Goal: Task Accomplishment & Management: Use online tool/utility

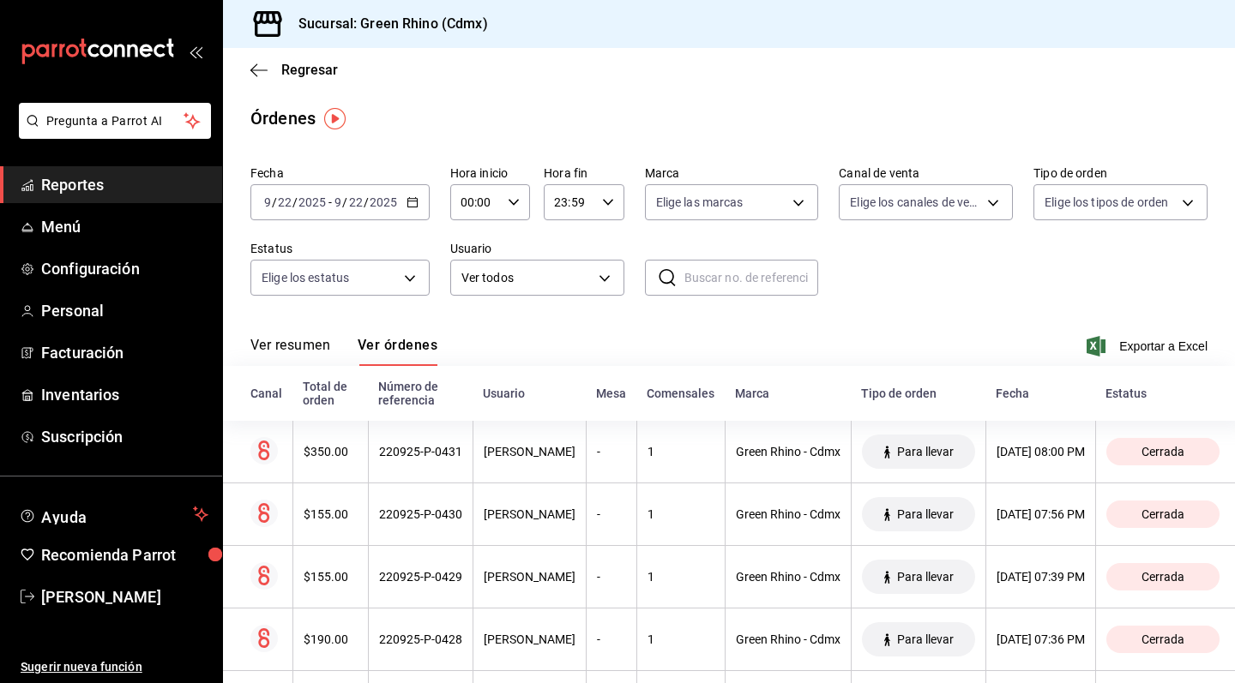
click at [109, 199] on link "Reportes" at bounding box center [111, 184] width 222 height 37
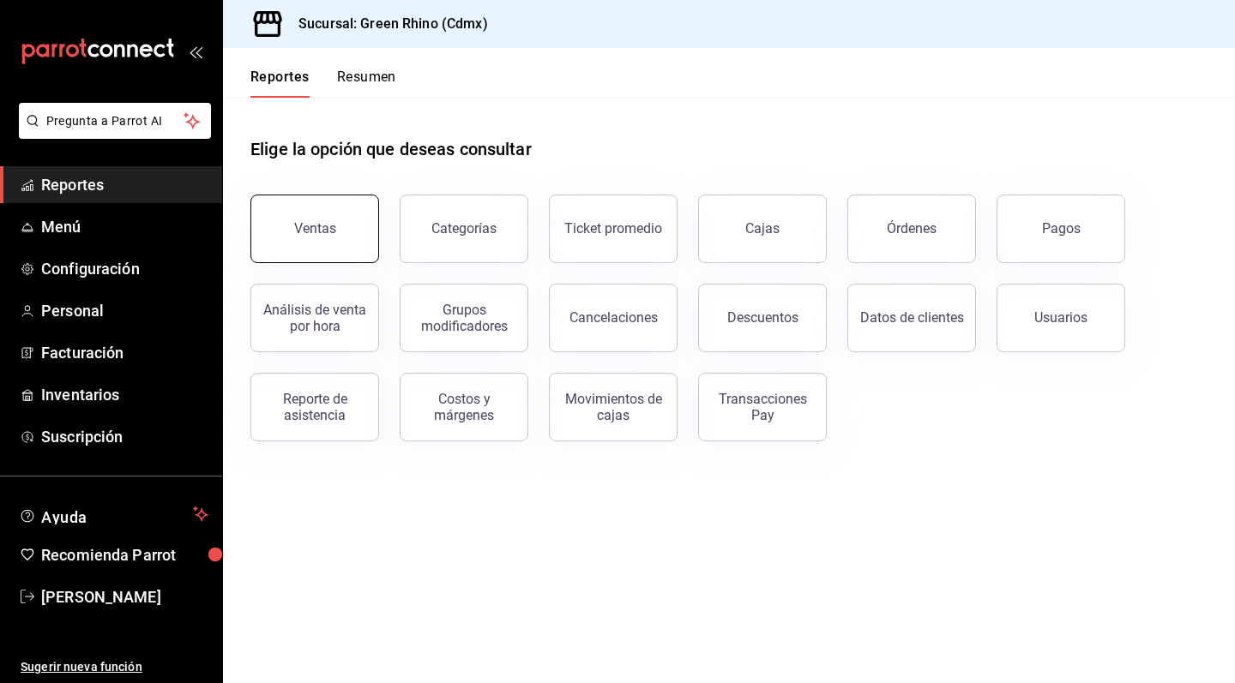
click at [323, 225] on div "Ventas" at bounding box center [315, 228] width 42 height 16
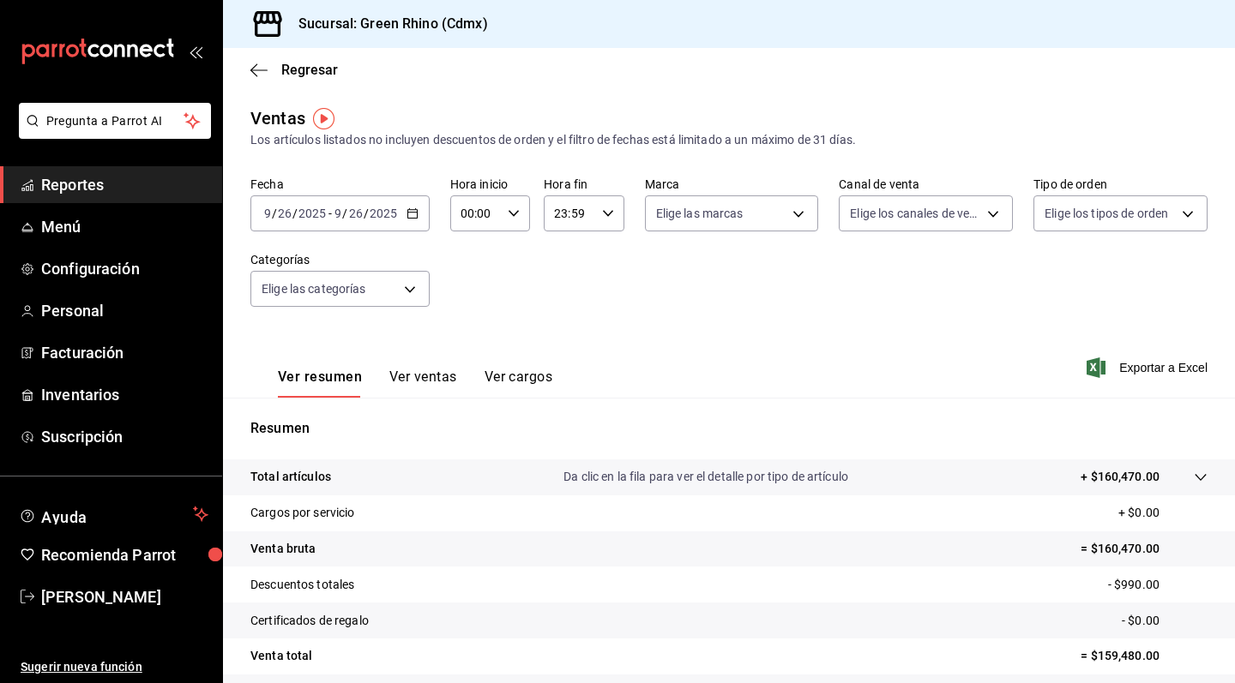
click at [433, 376] on button "Ver ventas" at bounding box center [423, 383] width 68 height 29
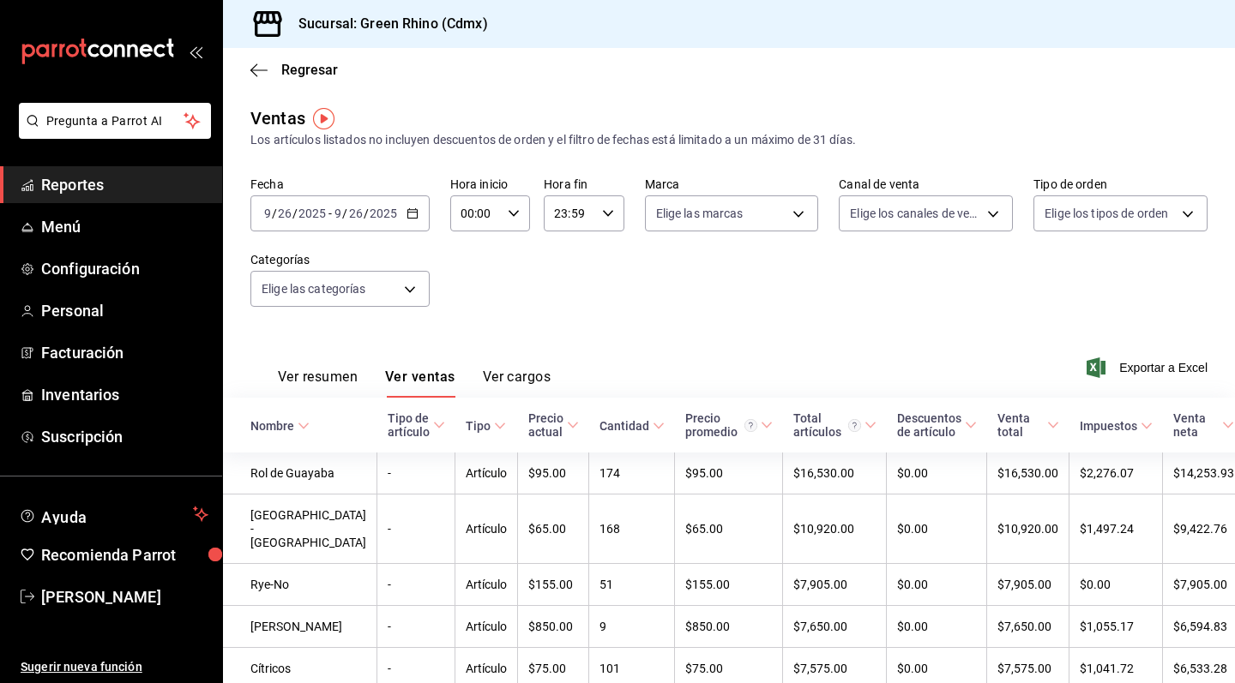
click at [415, 209] on icon "button" at bounding box center [412, 213] width 12 height 12
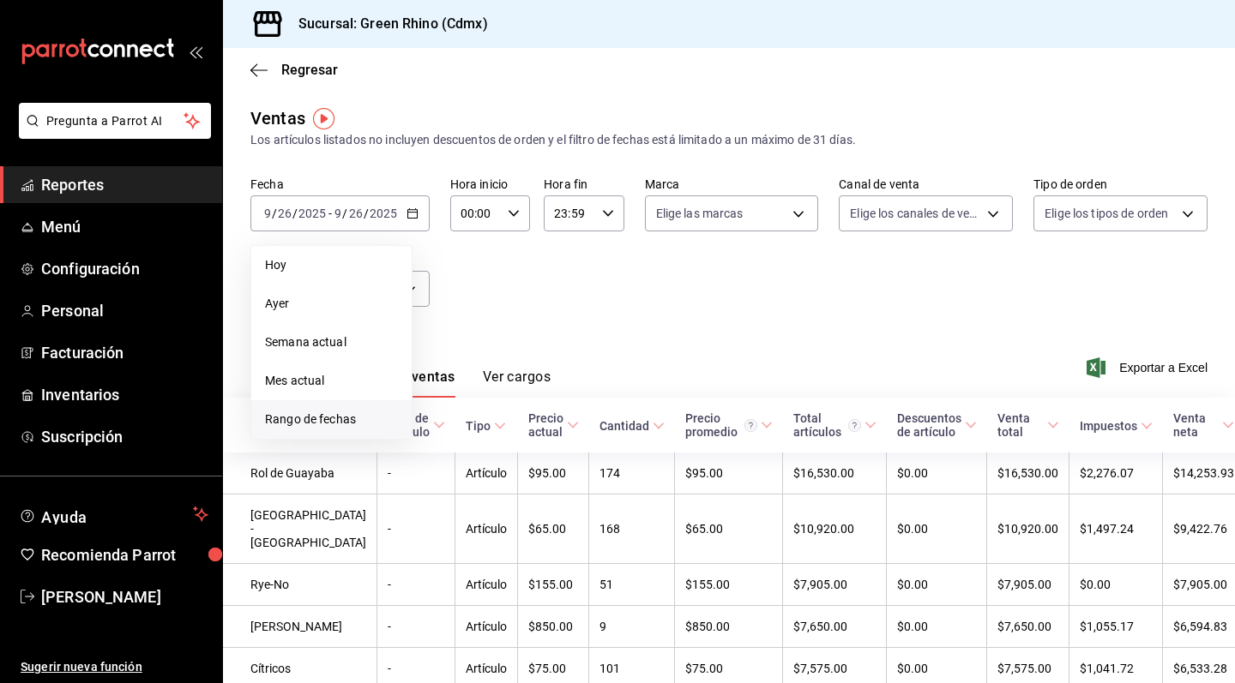
click at [340, 415] on span "Rango de fechas" at bounding box center [331, 420] width 133 height 18
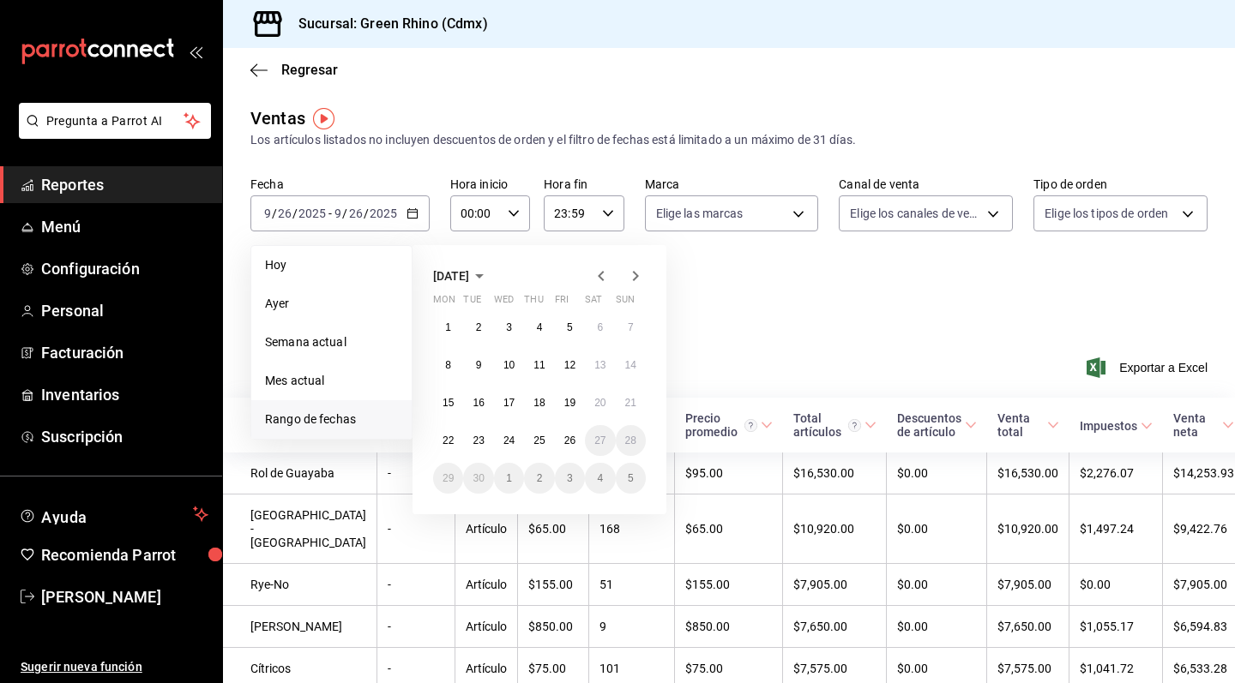
click at [601, 273] on icon "button" at bounding box center [601, 276] width 6 height 10
click at [575, 375] on button "8" at bounding box center [570, 365] width 30 height 31
click at [626, 476] on abbr "31" at bounding box center [630, 478] width 11 height 12
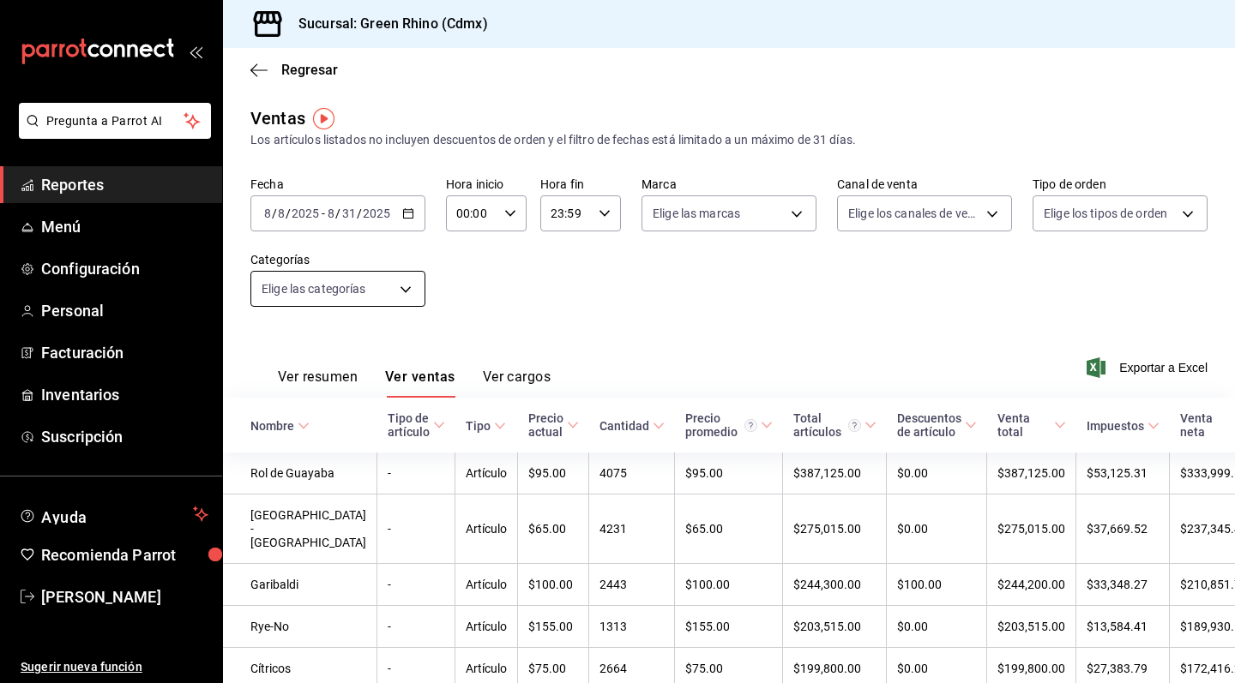
click at [410, 293] on body "Pregunta a Parrot AI Reportes Menú Configuración Personal Facturación Inventari…" at bounding box center [617, 341] width 1235 height 683
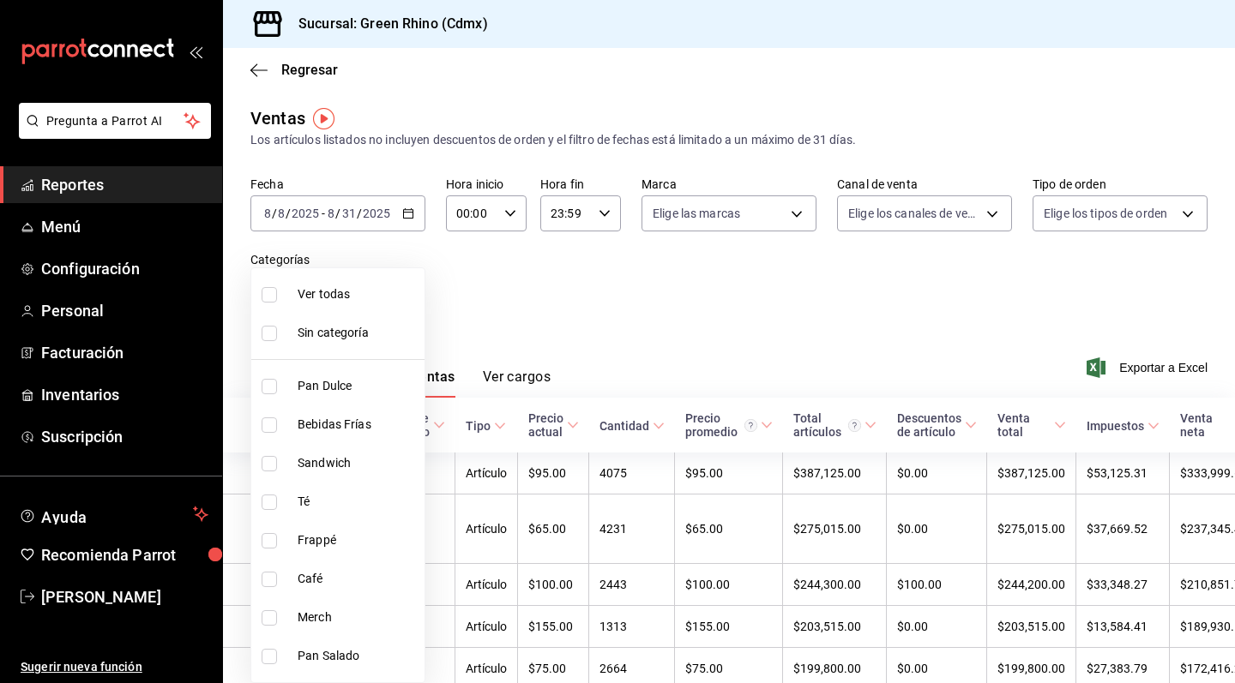
click at [346, 535] on span "Frappé" at bounding box center [357, 541] width 120 height 18
type input "64a9da50-3c53-444a-b83c-8f0e173e6266"
checkbox input "true"
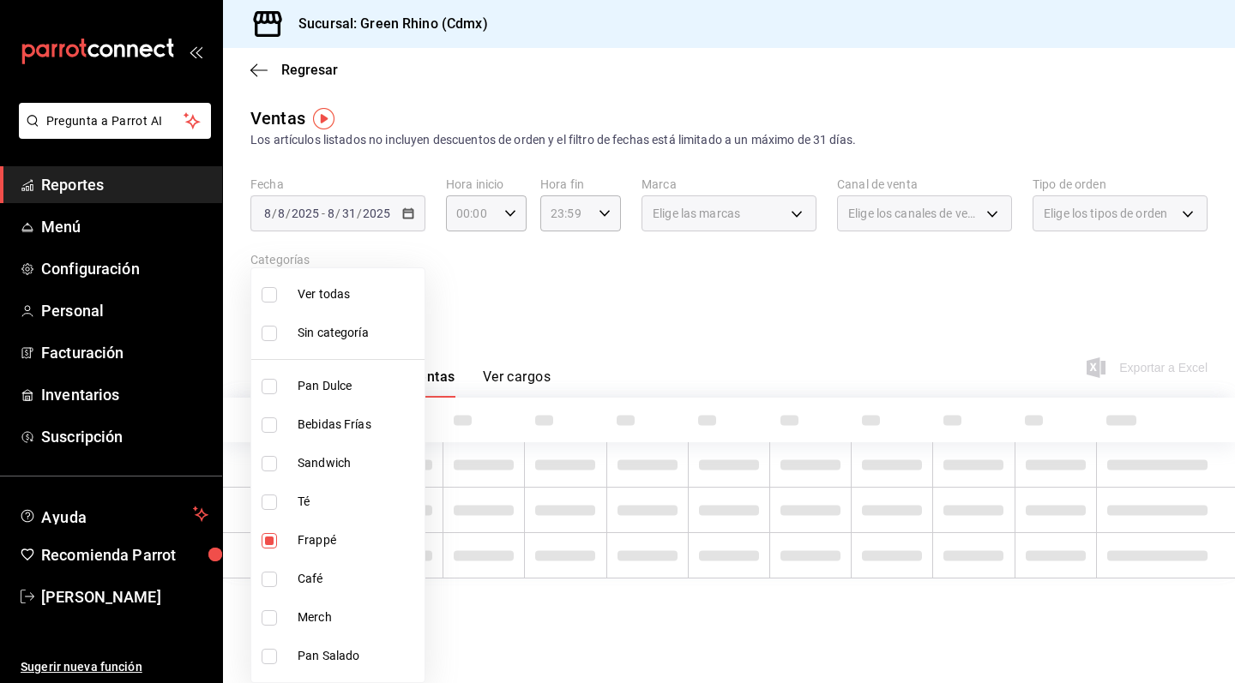
click at [640, 329] on div at bounding box center [617, 341] width 1235 height 683
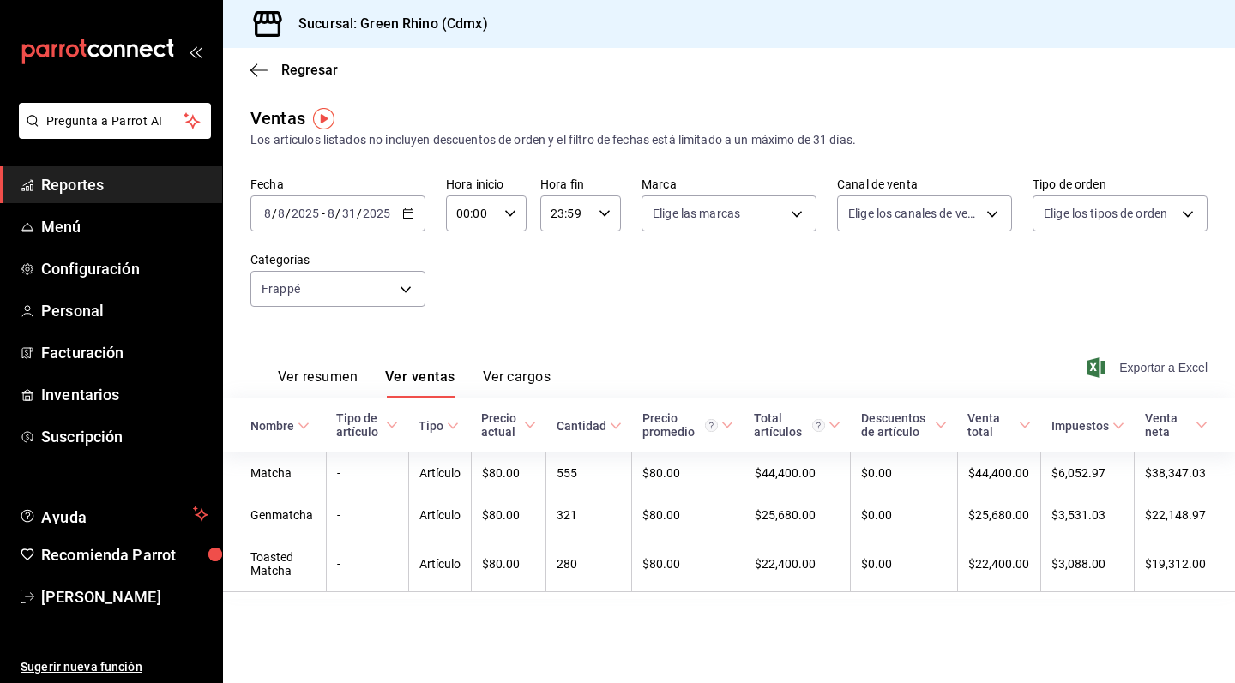
click at [1118, 365] on span "Exportar a Excel" at bounding box center [1148, 368] width 117 height 21
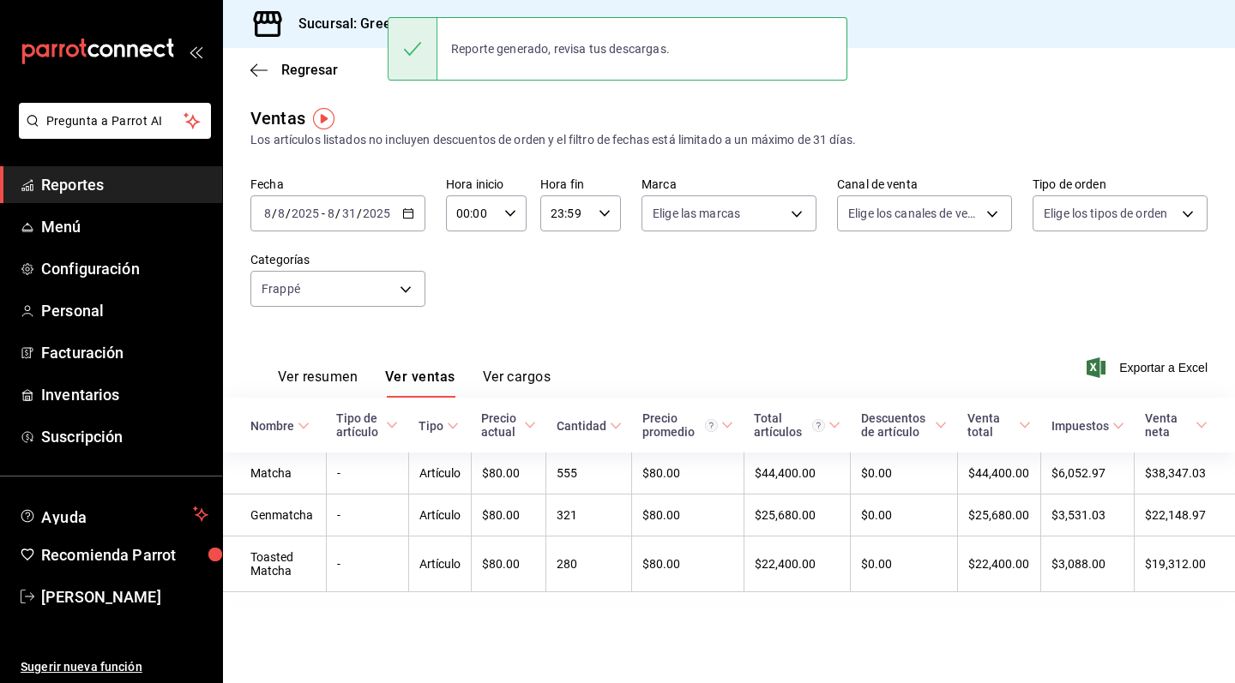
click at [615, 328] on div "Ver resumen Ver ventas Ver cargos Exportar a Excel" at bounding box center [729, 363] width 1012 height 70
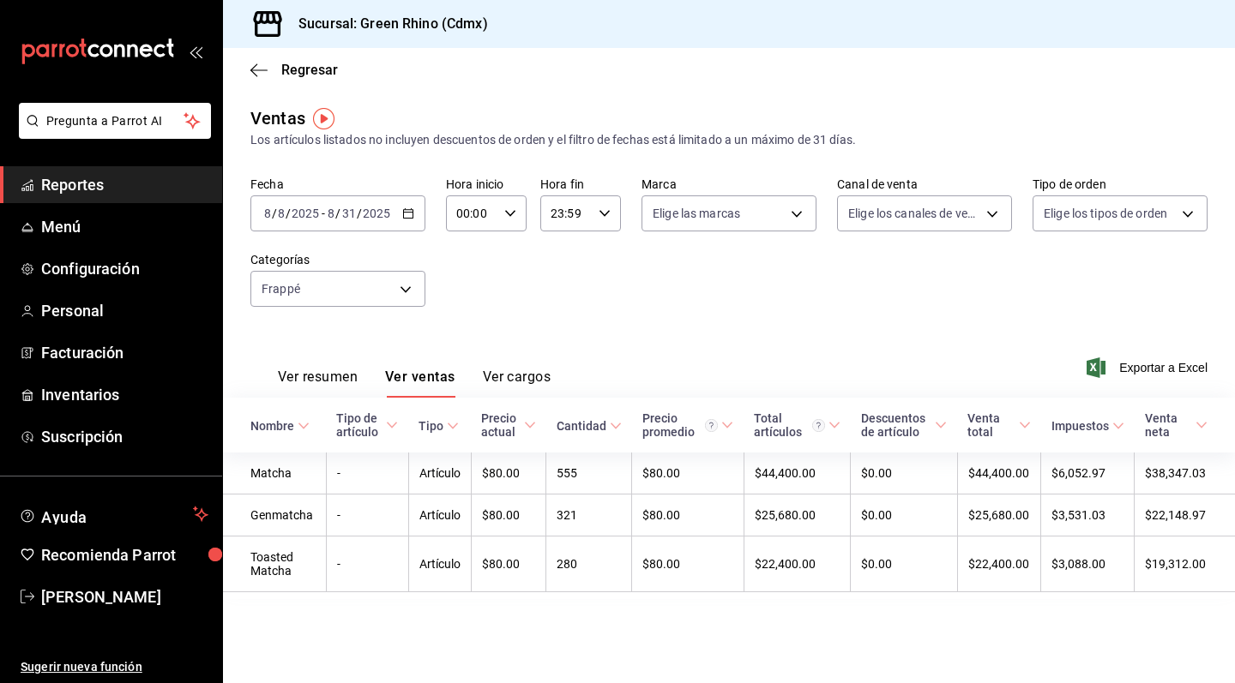
click at [408, 220] on div "[DATE] [DATE] - [DATE] [DATE]" at bounding box center [337, 213] width 175 height 36
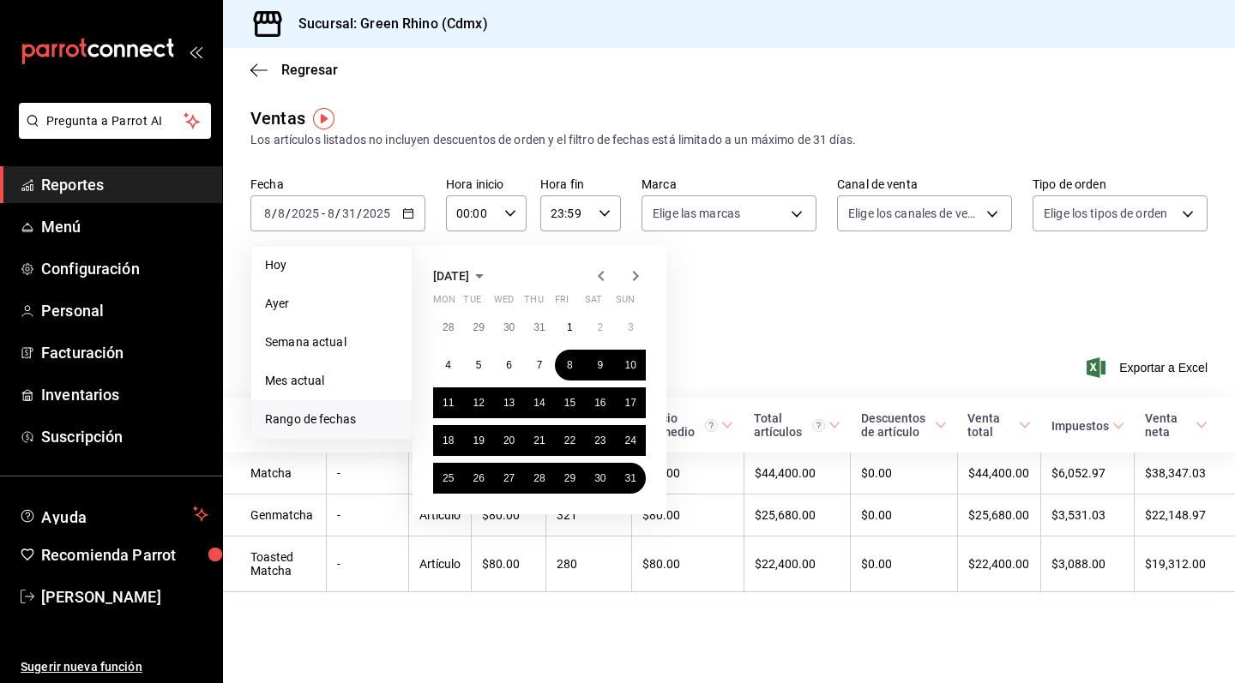
click at [628, 280] on icon "button" at bounding box center [635, 276] width 21 height 21
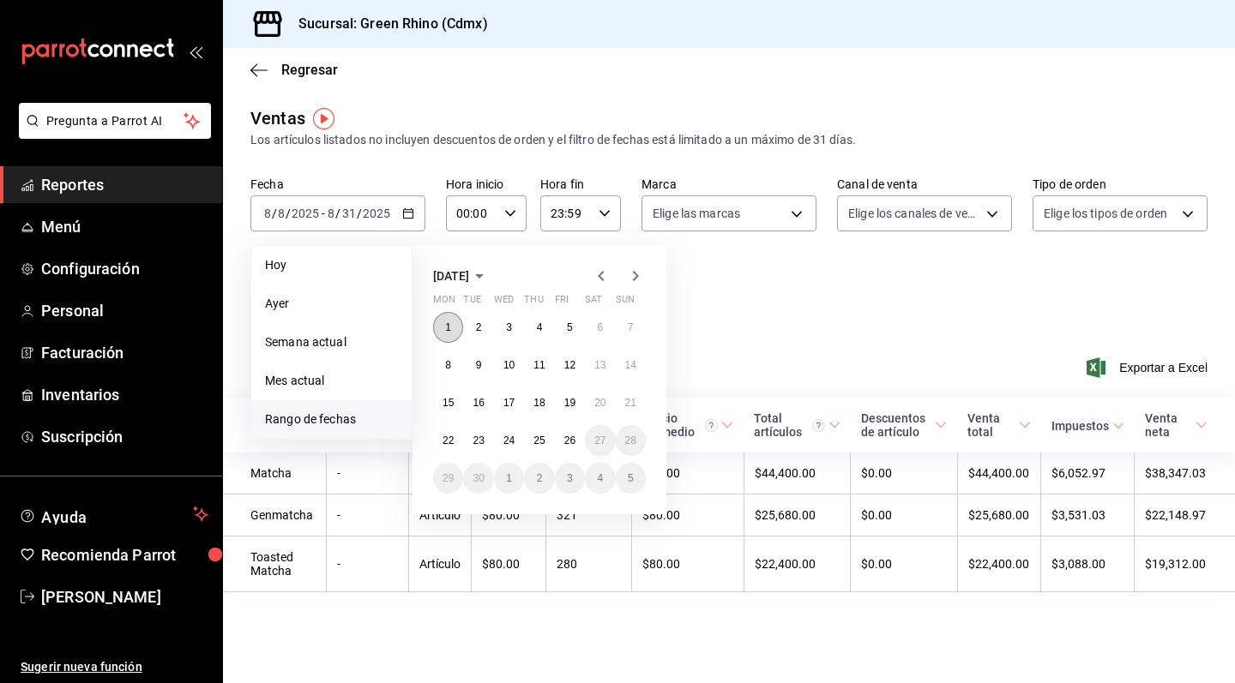
click at [441, 328] on button "1" at bounding box center [448, 327] width 30 height 31
click at [626, 400] on abbr "21" at bounding box center [630, 403] width 11 height 12
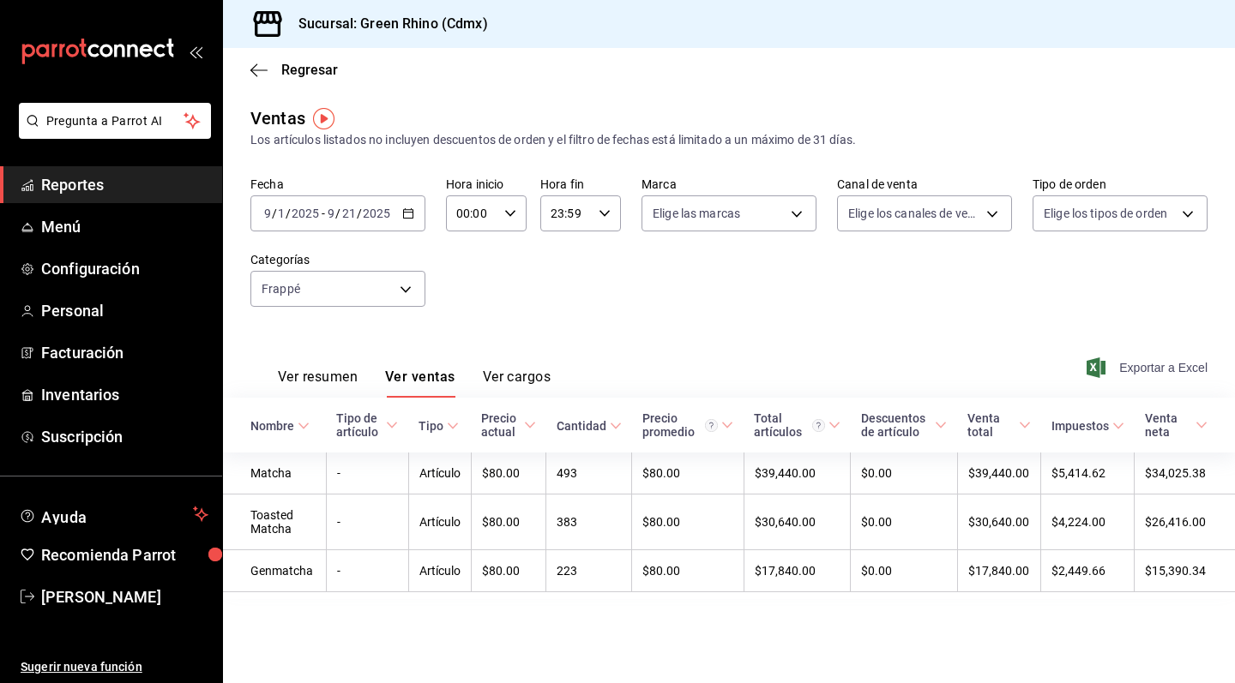
click at [1120, 362] on span "Exportar a Excel" at bounding box center [1148, 368] width 117 height 21
